Goal: Find specific page/section: Find specific page/section

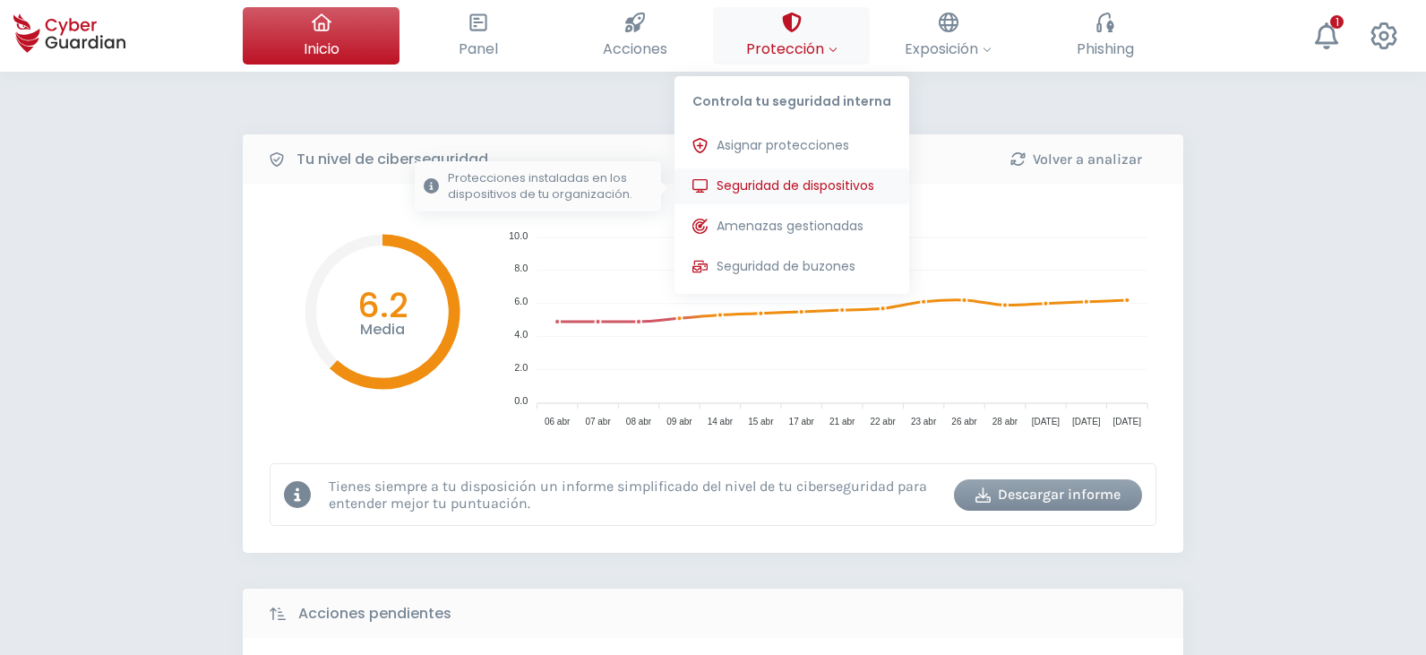
click at [789, 181] on span "Seguridad de dispositivos" at bounding box center [796, 186] width 158 height 19
